Goal: Navigation & Orientation: Go to known website

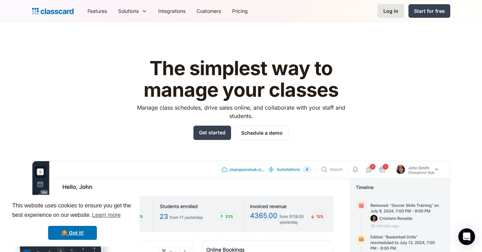
click at [398, 13] on div "Log in" at bounding box center [390, 10] width 15 height 7
click at [389, 14] on div "Log in" at bounding box center [390, 10] width 15 height 7
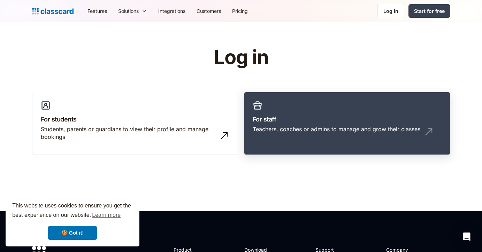
click at [359, 132] on div "Teachers, coaches or admins to manage and grow their classes" at bounding box center [337, 129] width 168 height 8
